Goal: Find specific page/section: Find specific page/section

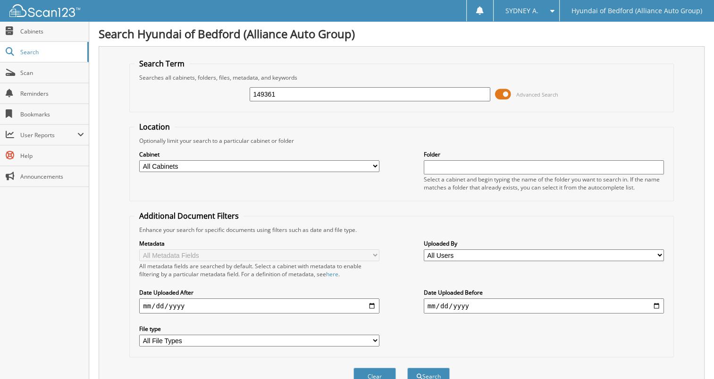
click at [305, 101] on div "149361" at bounding box center [370, 94] width 240 height 16
click at [304, 92] on input "149361" at bounding box center [370, 94] width 240 height 14
paste input "286"
type input "149286"
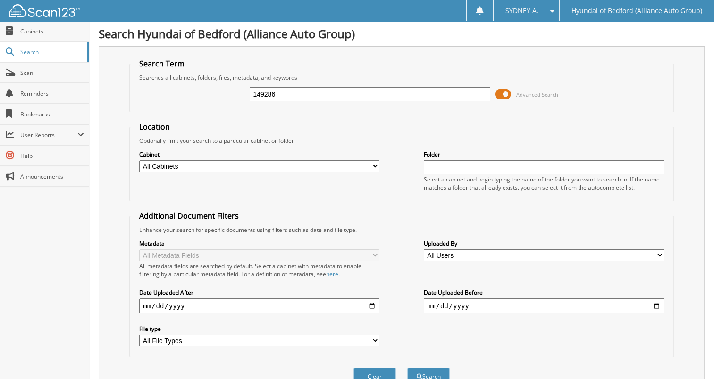
click at [407, 368] on button "Search" at bounding box center [428, 376] width 42 height 17
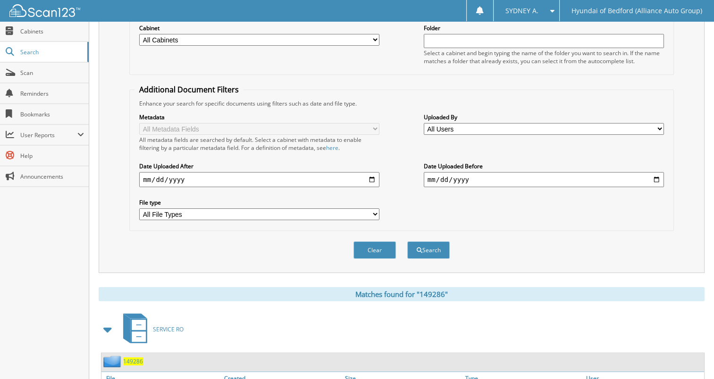
scroll to position [175, 0]
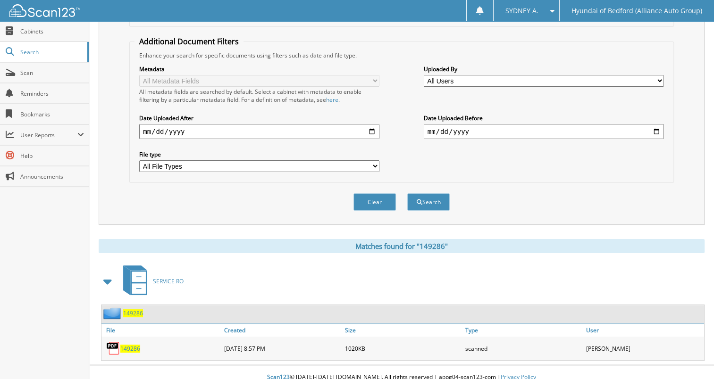
click at [113, 342] on img at bounding box center [113, 349] width 14 height 14
click at [111, 342] on img at bounding box center [113, 349] width 14 height 14
click at [127, 345] on span "149286" at bounding box center [130, 349] width 20 height 8
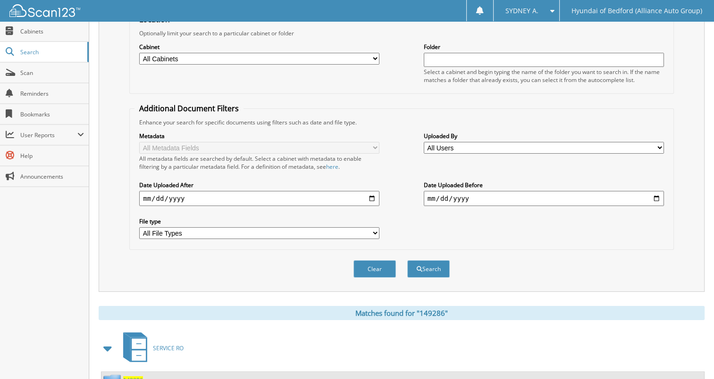
scroll to position [0, 0]
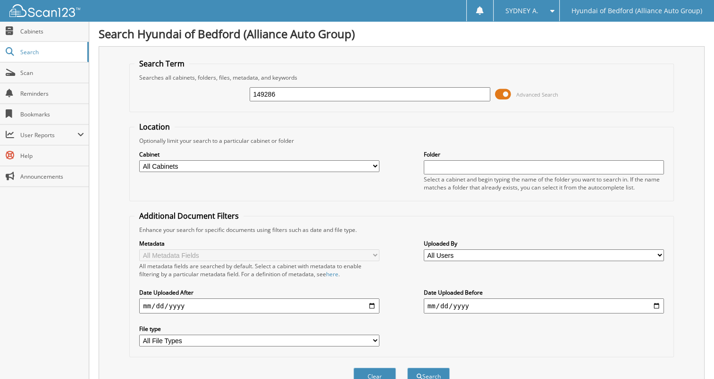
click at [306, 93] on input "149286" at bounding box center [370, 94] width 240 height 14
type input "149341"
click at [407, 368] on button "Search" at bounding box center [428, 376] width 42 height 17
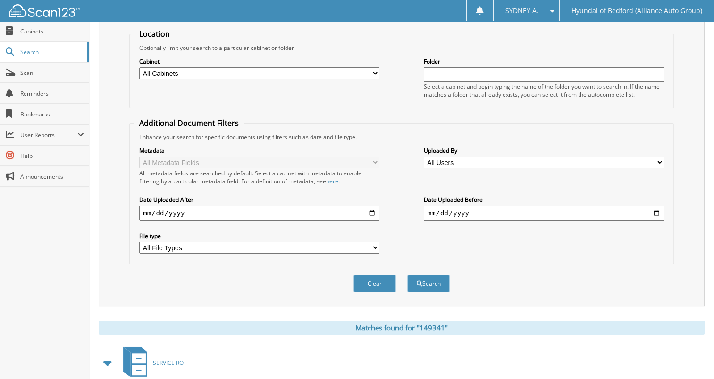
scroll to position [175, 0]
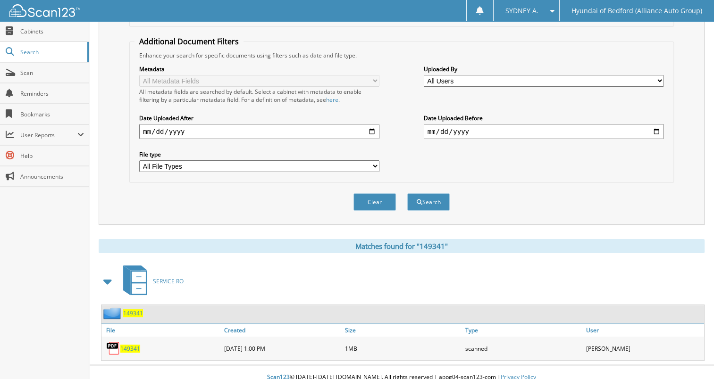
click at [135, 345] on span "149341" at bounding box center [130, 349] width 20 height 8
